Goal: Use online tool/utility

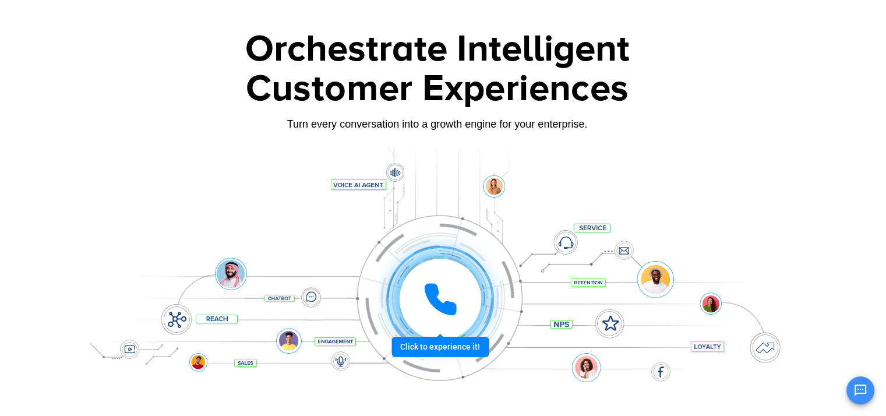
scroll to position [44, 6]
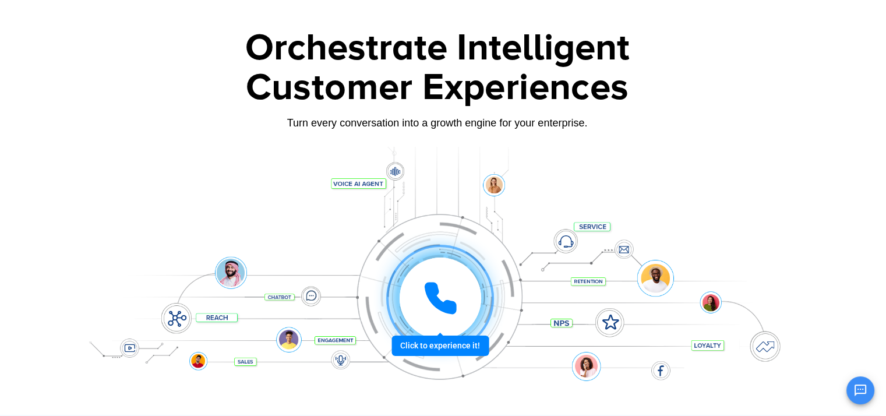
click at [441, 310] on icon at bounding box center [440, 298] width 29 height 29
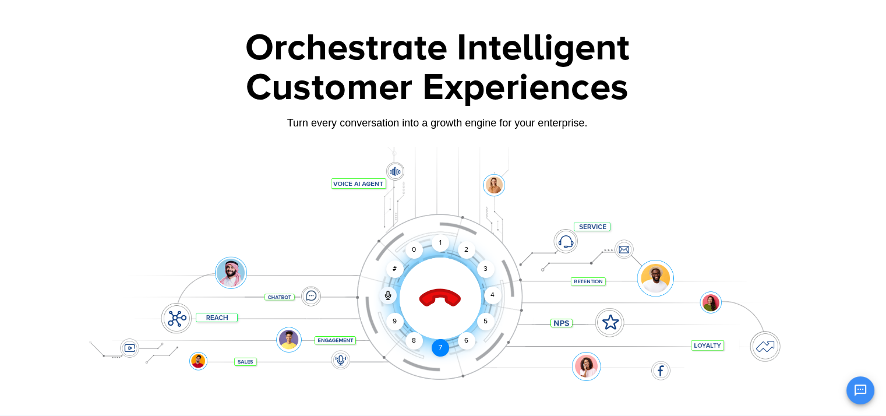
click at [441, 347] on div "7" at bounding box center [440, 347] width 17 height 17
click at [411, 255] on div "0" at bounding box center [414, 249] width 17 height 17
click at [481, 273] on div "3" at bounding box center [485, 269] width 17 height 17
click at [438, 348] on div "7" at bounding box center [440, 347] width 17 height 17
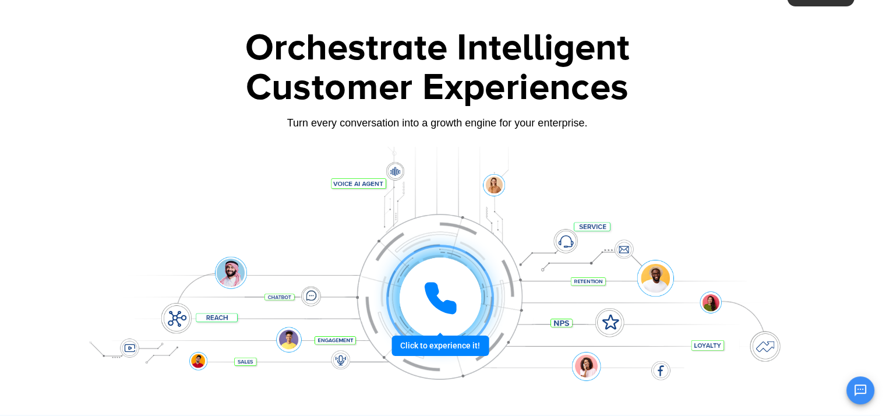
click at [445, 308] on icon at bounding box center [440, 298] width 29 height 29
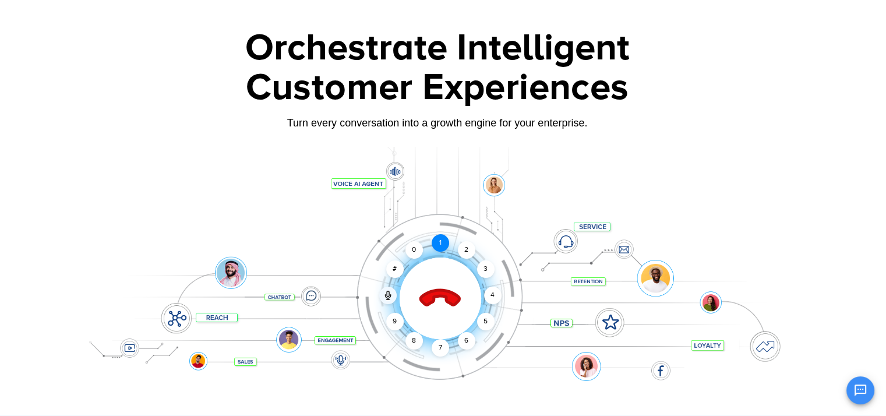
click at [437, 248] on div "1" at bounding box center [440, 242] width 17 height 17
